Goal: Use online tool/utility: Utilize a website feature to perform a specific function

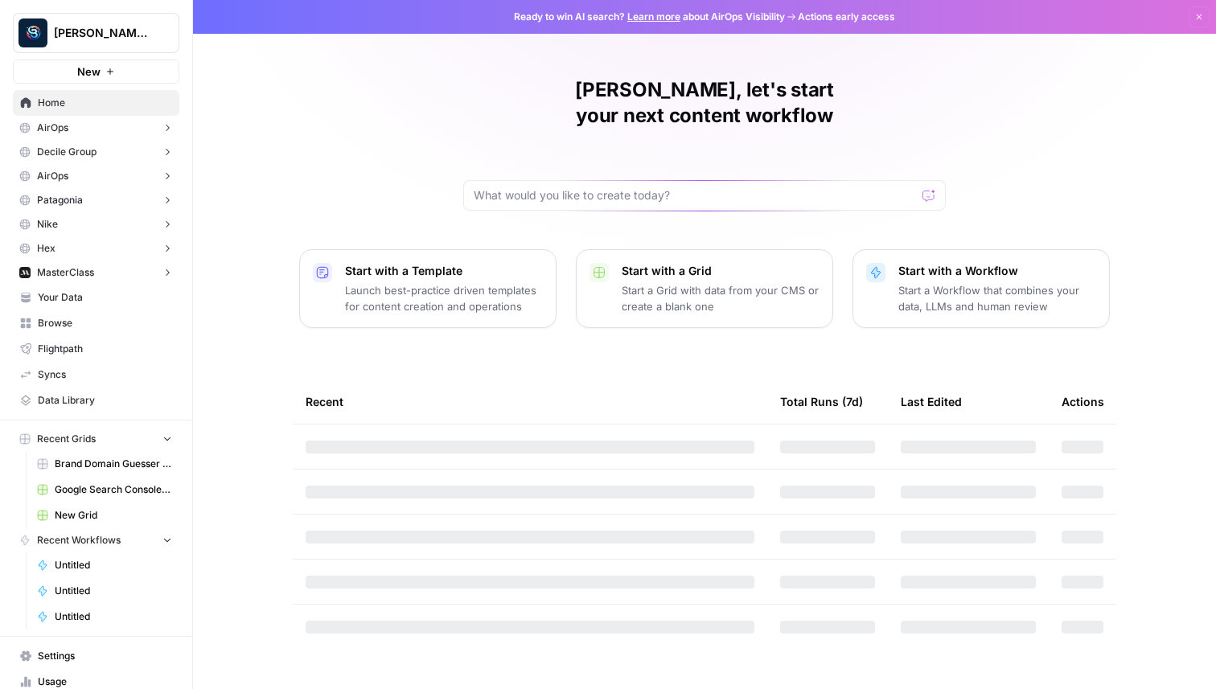
click at [143, 69] on button "New" at bounding box center [96, 72] width 166 height 24
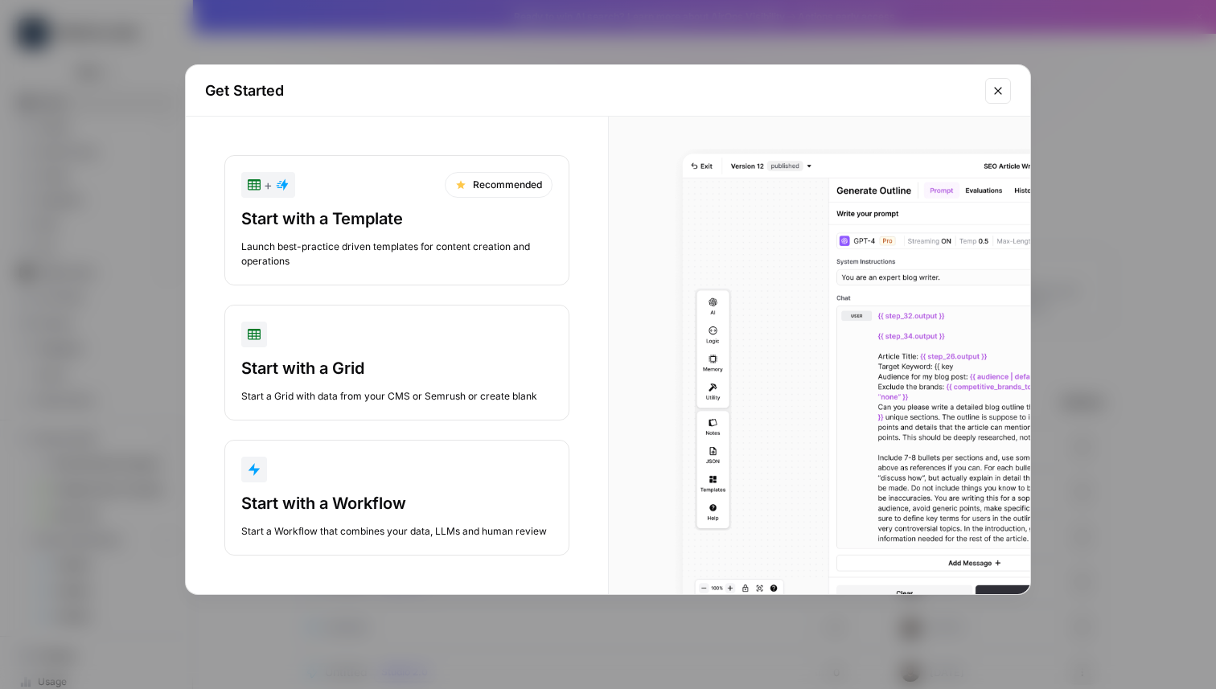
click at [394, 485] on button "Start with a Workflow Start a Workflow that combines your data, LLMs and human …" at bounding box center [396, 498] width 345 height 116
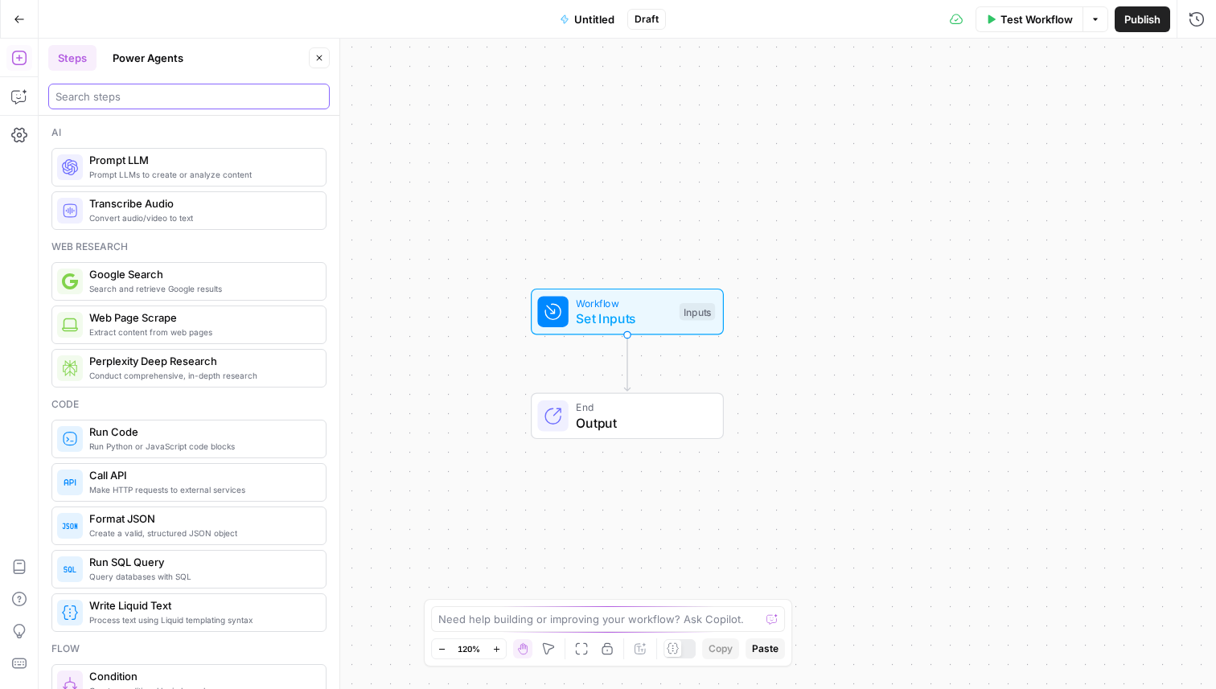
click at [148, 96] on input "search" at bounding box center [188, 96] width 267 height 16
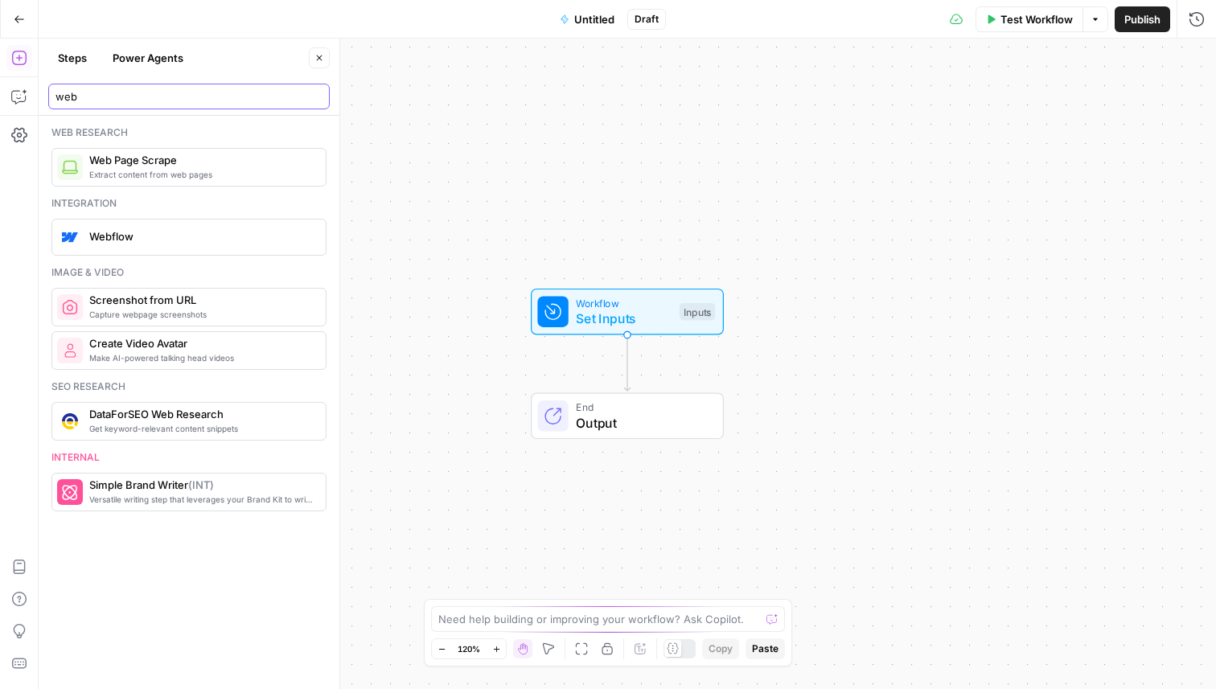
type input "web"
click at [171, 177] on span "Extract content from web pages" at bounding box center [201, 174] width 224 height 13
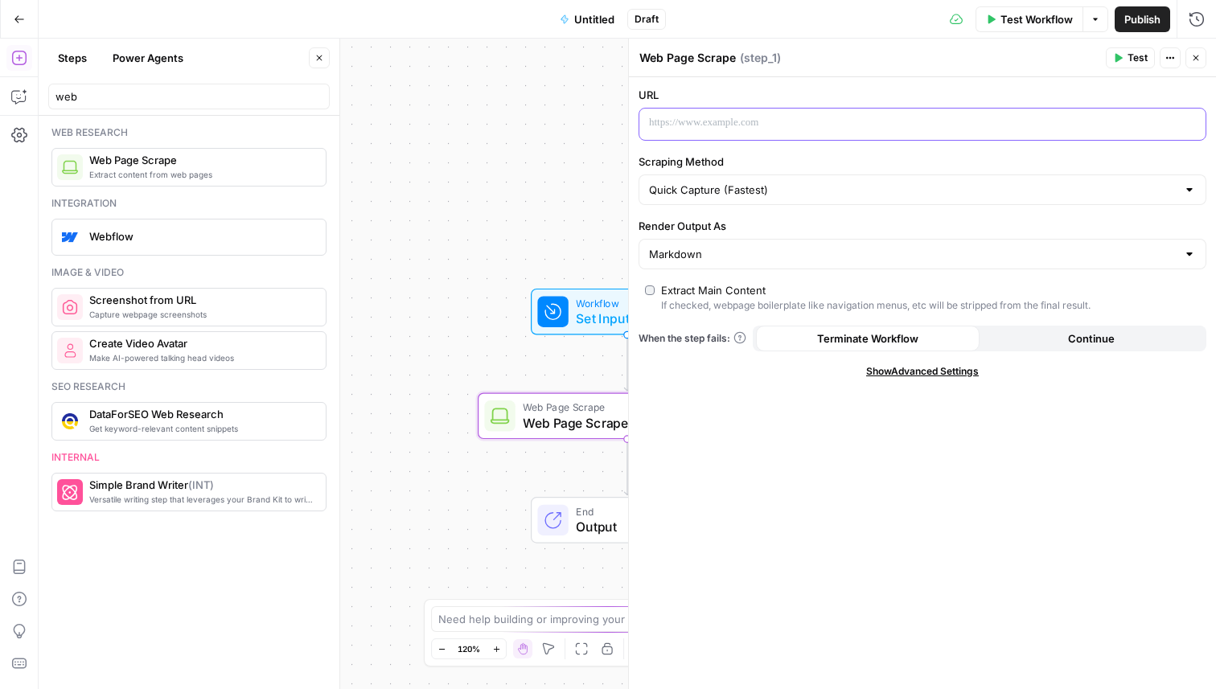
click at [746, 109] on div at bounding box center [909, 124] width 540 height 31
click at [1121, 53] on div "Options" at bounding box center [1094, 53] width 59 height 29
click at [1132, 57] on span "Test" at bounding box center [1137, 58] width 20 height 14
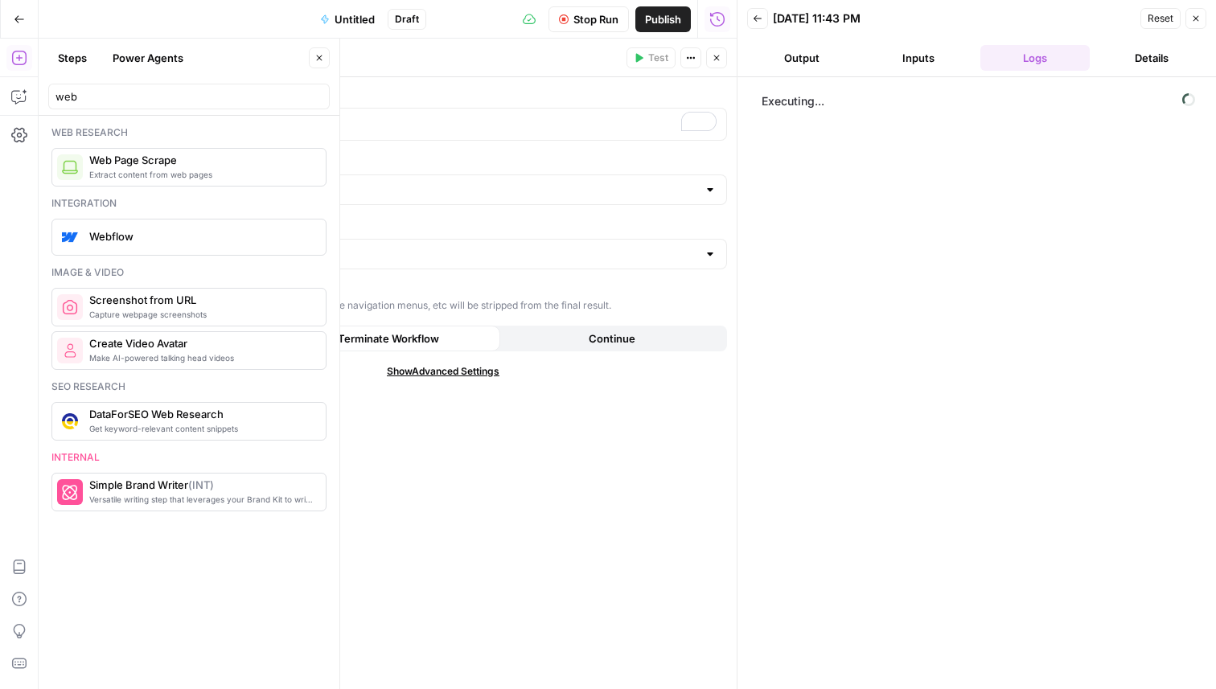
click at [316, 64] on button "Close" at bounding box center [319, 57] width 21 height 21
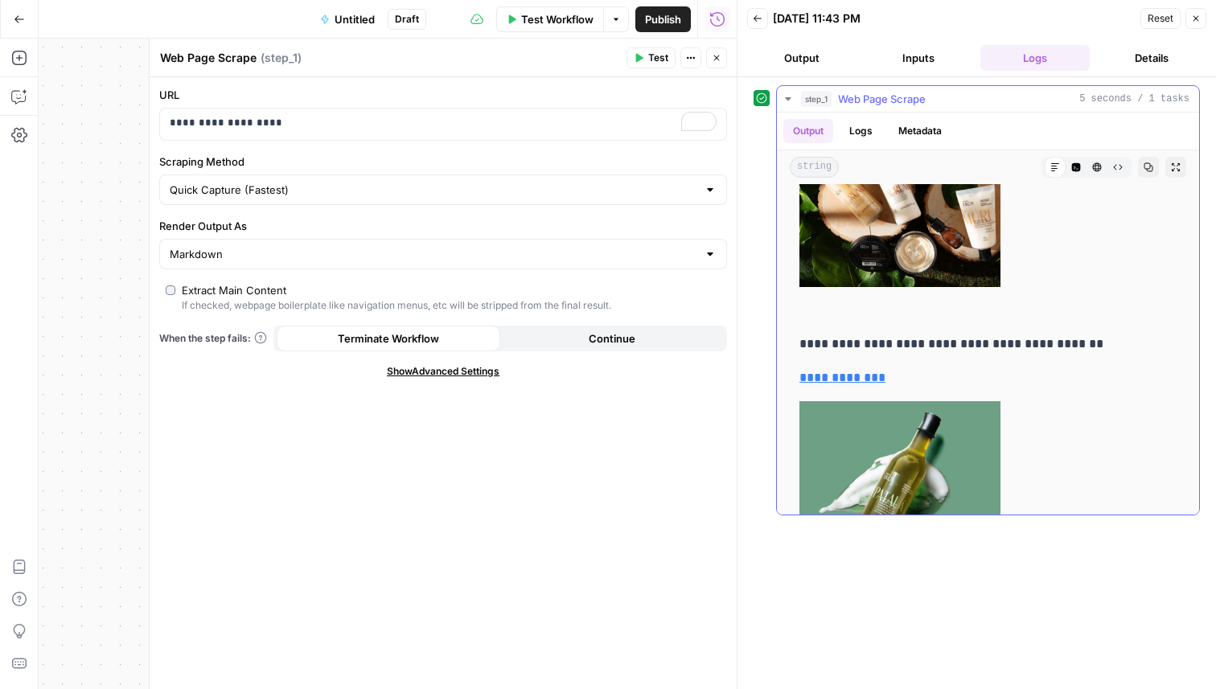
scroll to position [3262, 0]
